Goal: Information Seeking & Learning: Learn about a topic

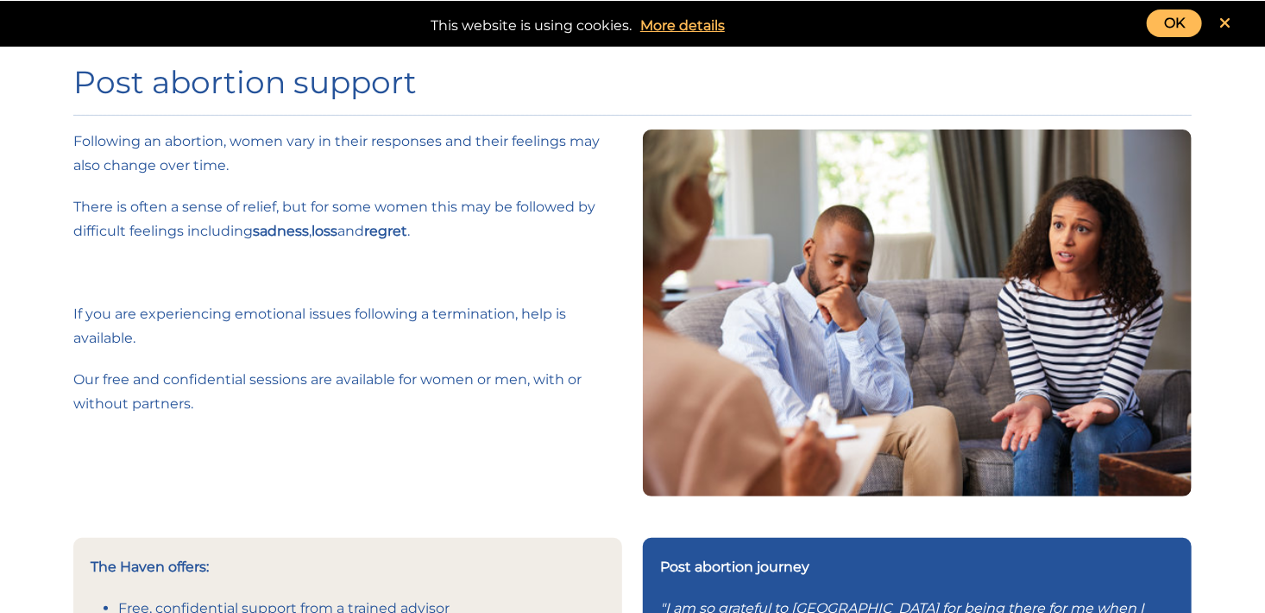
click at [1230, 17] on icon at bounding box center [1224, 24] width 11 height 16
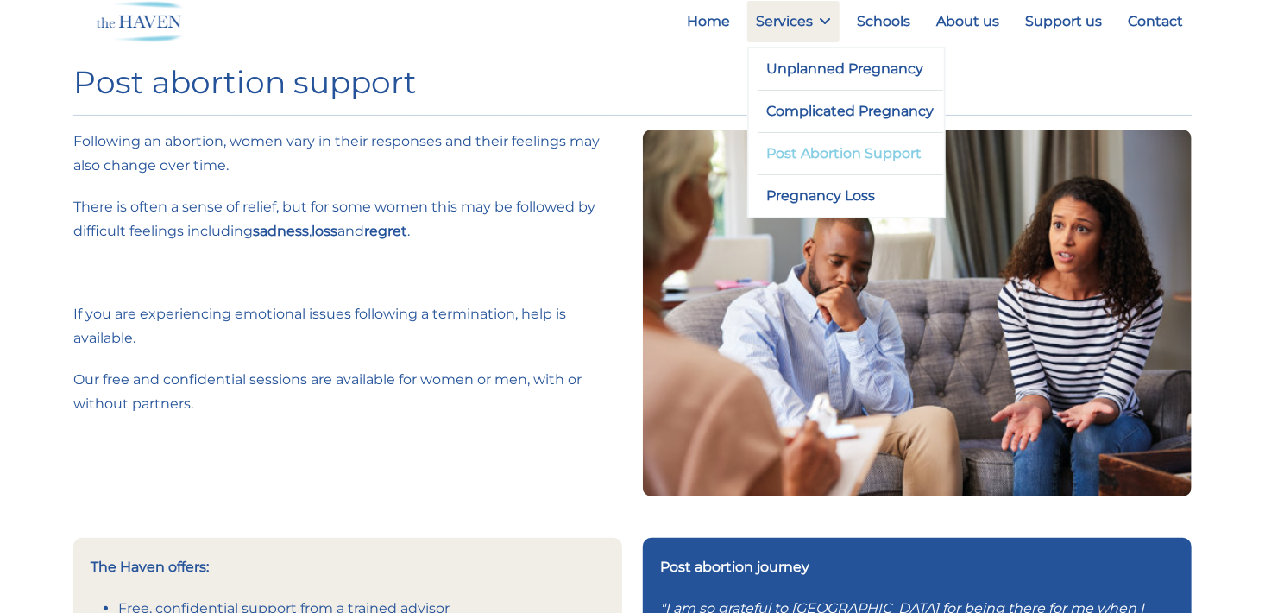
click at [791, 153] on link "Post Abortion Support" at bounding box center [851, 153] width 186 height 41
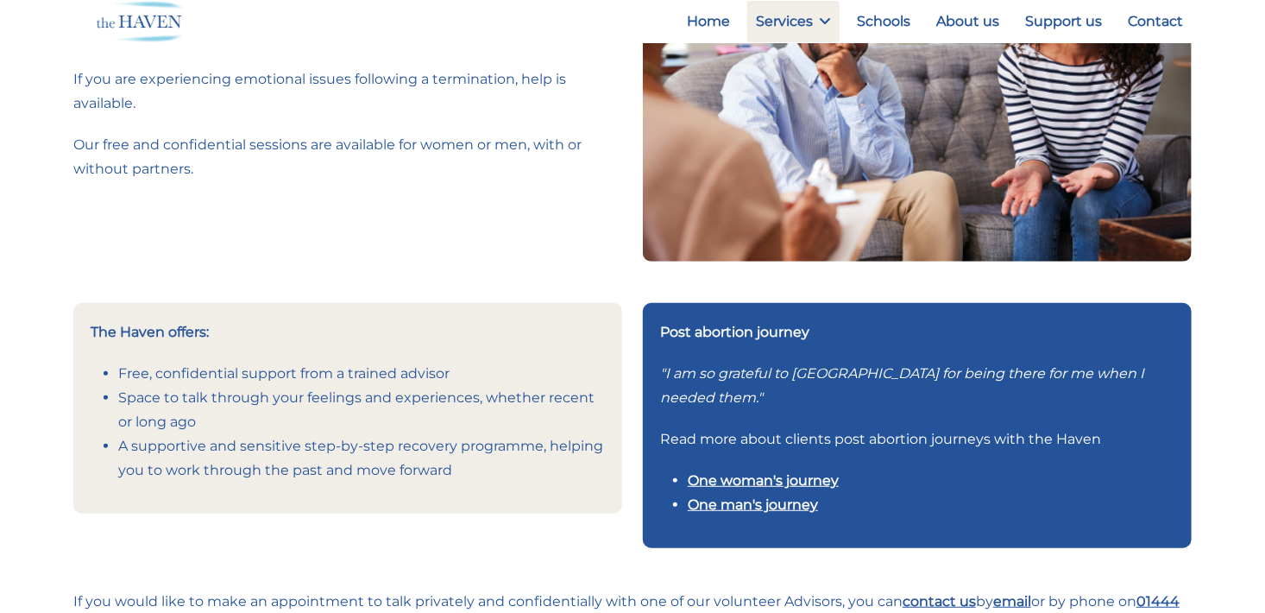
scroll to position [299, 0]
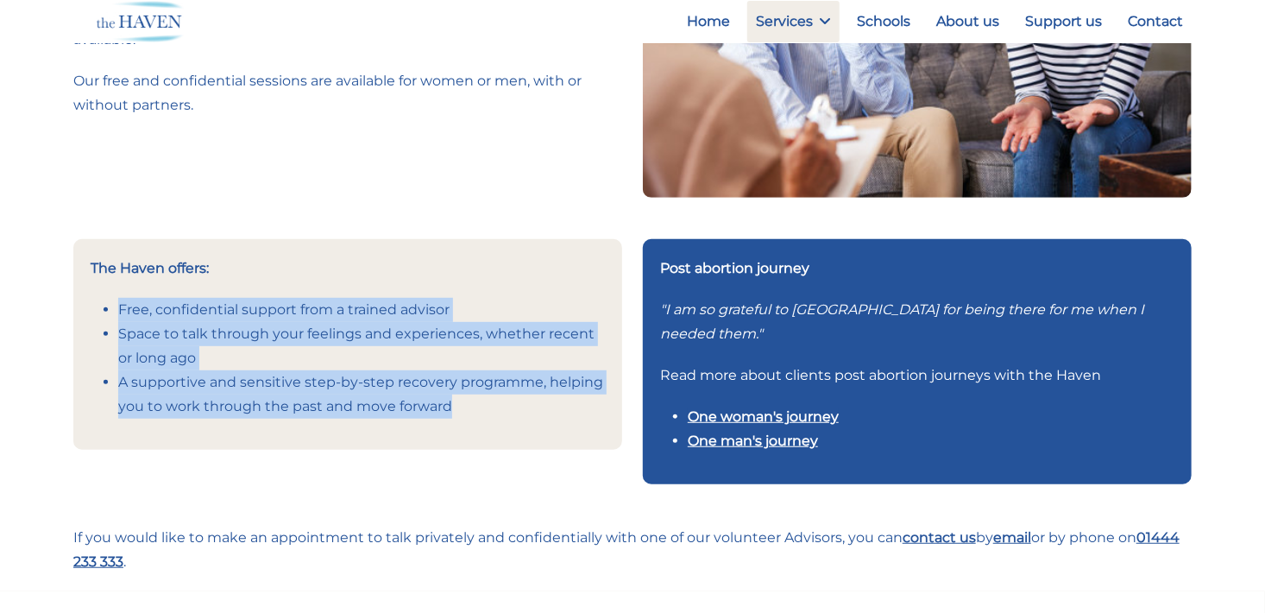
drag, startPoint x: 115, startPoint y: 305, endPoint x: 458, endPoint y: 412, distance: 359.7
click at [458, 412] on ul "Free, confidential support from a trained advisor Space to talk through your fe…" at bounding box center [348, 358] width 514 height 121
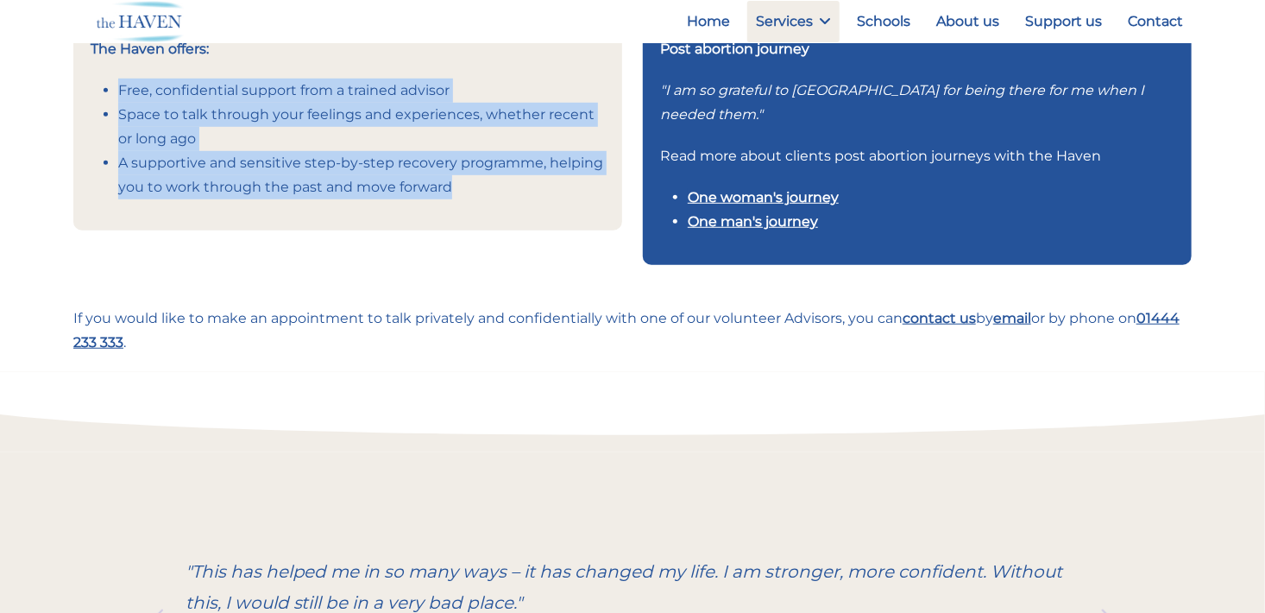
scroll to position [86, 0]
